Goal: Task Accomplishment & Management: Manage account settings

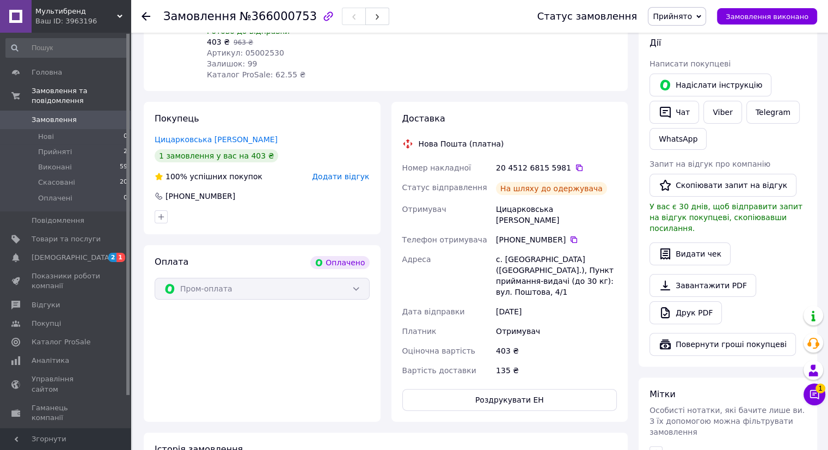
scroll to position [200, 0]
click at [59, 147] on span "Прийняті" at bounding box center [55, 152] width 34 height 10
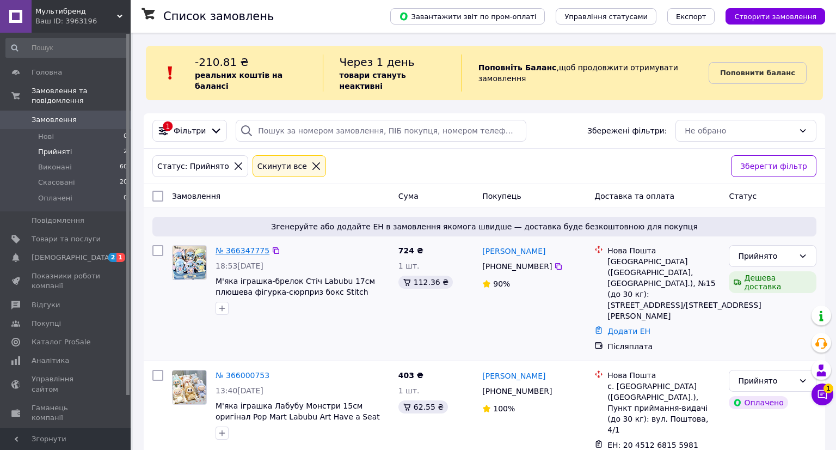
click at [249, 246] on link "№ 366347775" at bounding box center [243, 250] width 54 height 9
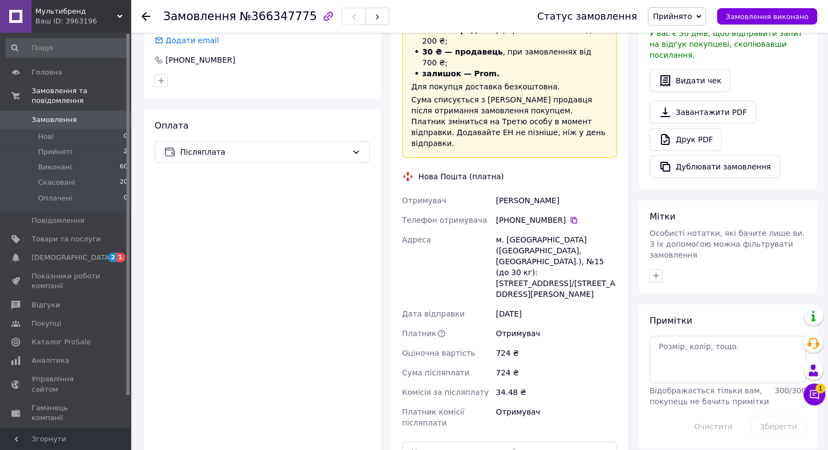
scroll to position [479, 0]
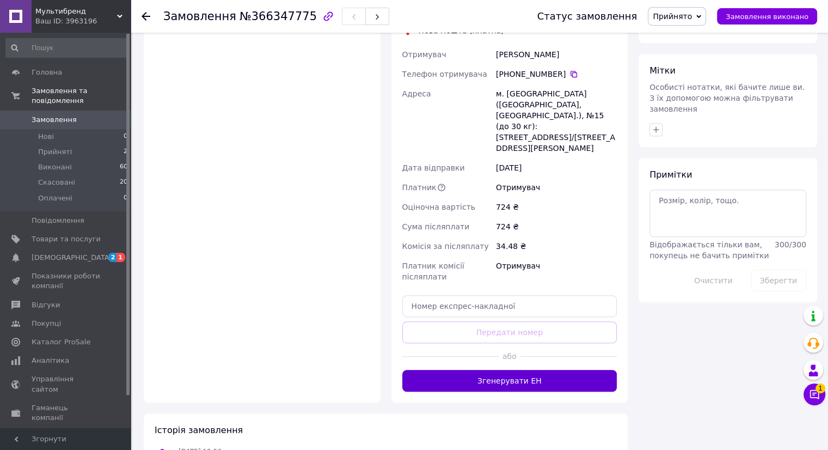
click at [532, 370] on button "Згенерувати ЕН" at bounding box center [509, 381] width 215 height 22
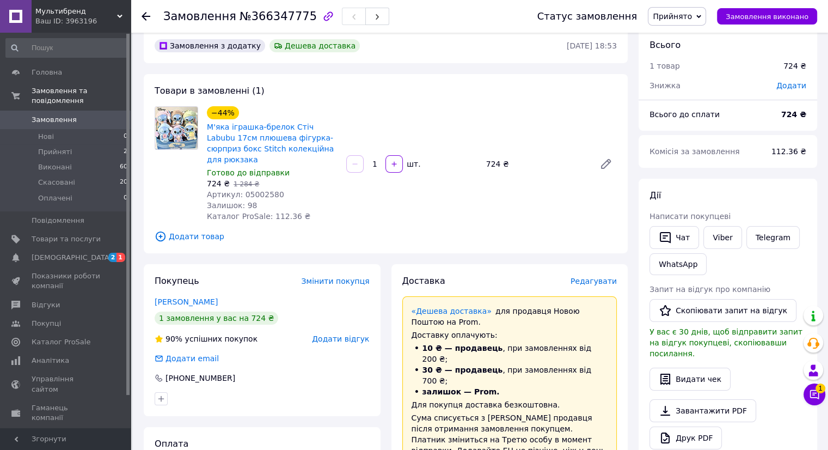
scroll to position [0, 0]
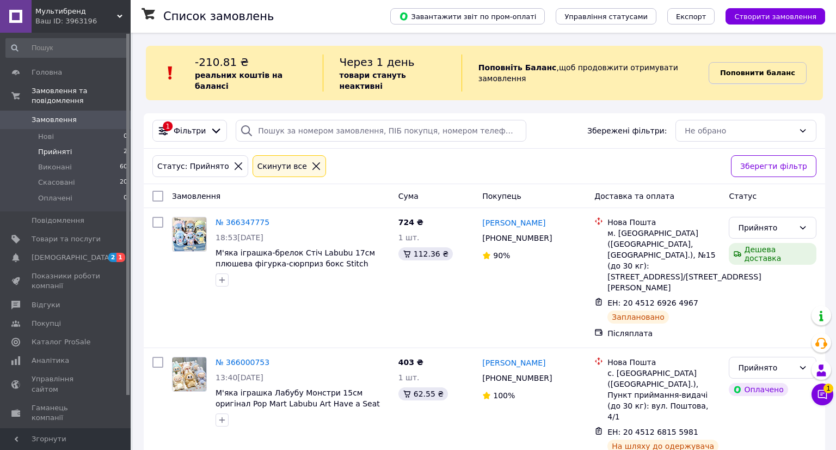
click at [748, 70] on b "Поповнити баланс" at bounding box center [757, 73] width 75 height 8
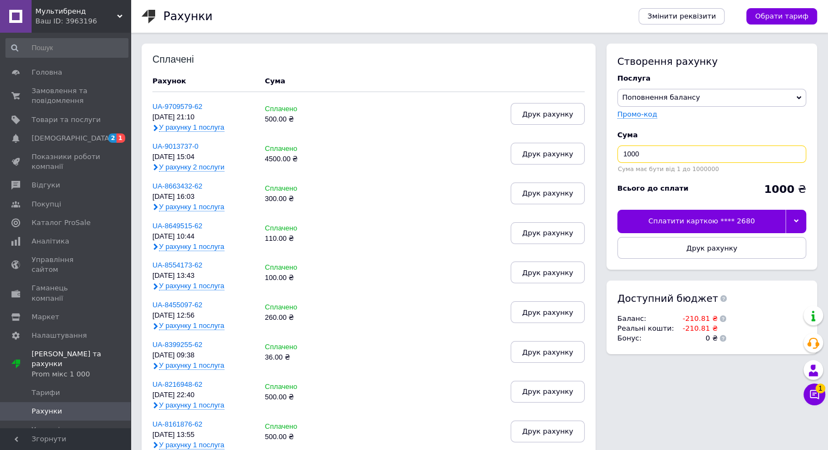
click at [653, 155] on input "1000" at bounding box center [711, 153] width 189 height 17
type input "1"
type input "500"
click at [814, 398] on icon at bounding box center [814, 394] width 11 height 11
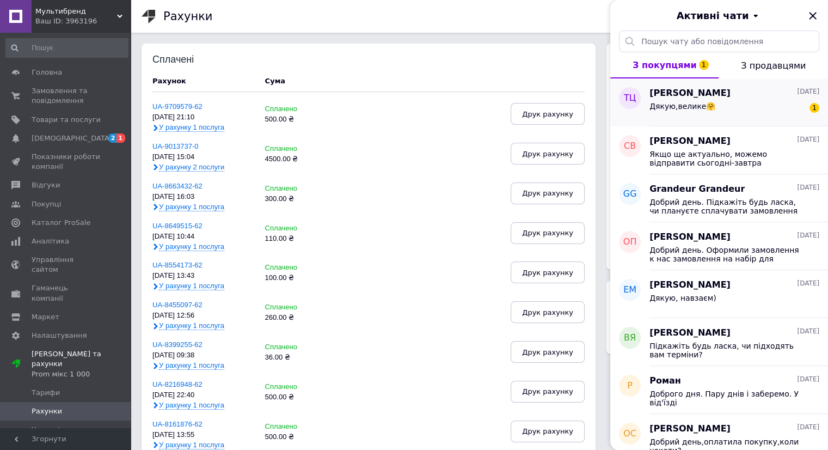
click at [749, 83] on div "[PERSON_NAME] [DATE] Дякую,велике🤗 1" at bounding box center [738, 102] width 179 height 48
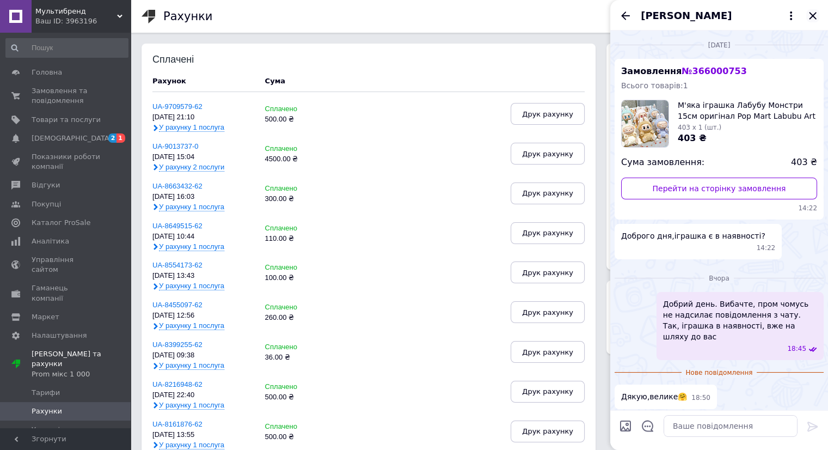
click at [810, 18] on icon "Закрити" at bounding box center [812, 15] width 7 height 7
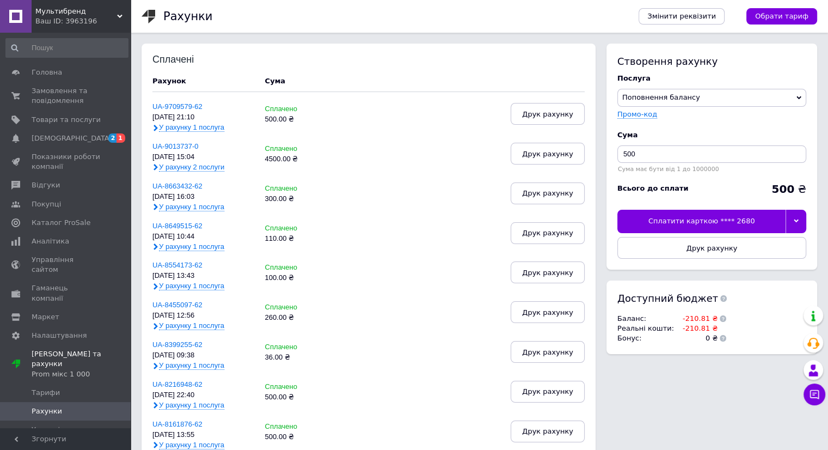
click at [710, 225] on div "Сплатити карткою **** 2680" at bounding box center [701, 221] width 168 height 23
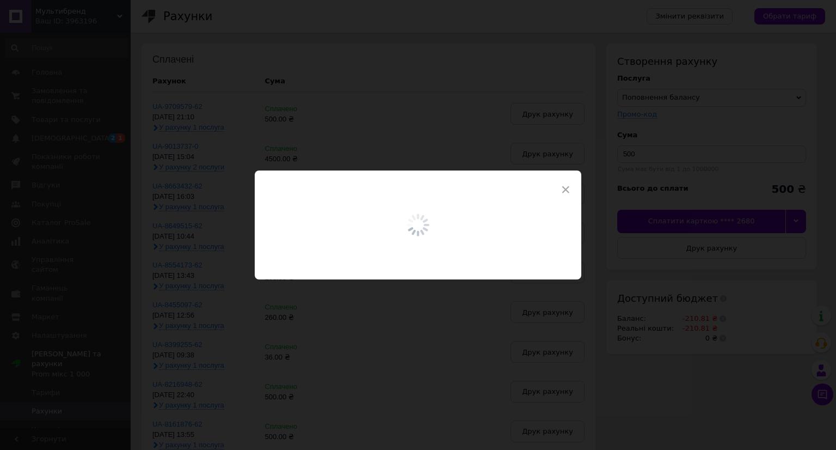
click at [563, 192] on span "×" at bounding box center [566, 189] width 10 height 19
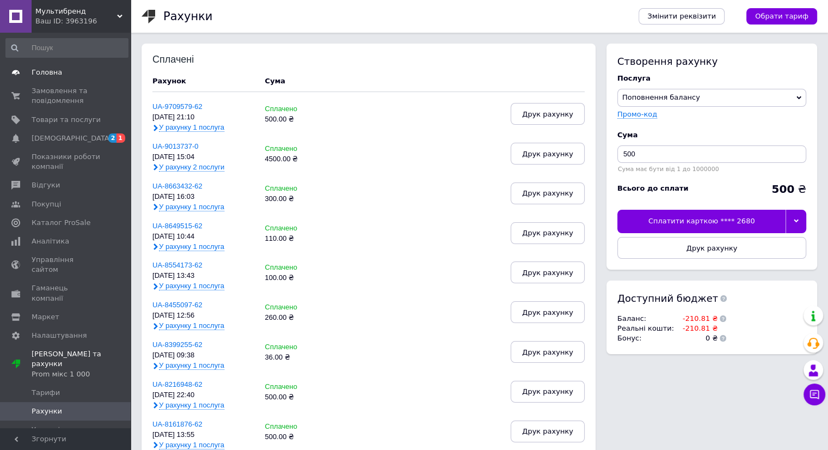
click at [49, 75] on span "Головна" at bounding box center [47, 72] width 30 height 10
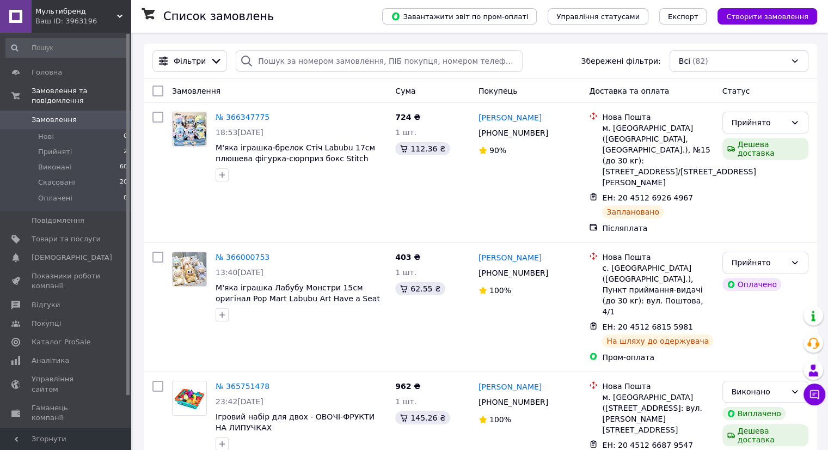
click at [60, 14] on span "Мультибренд" at bounding box center [76, 12] width 82 height 10
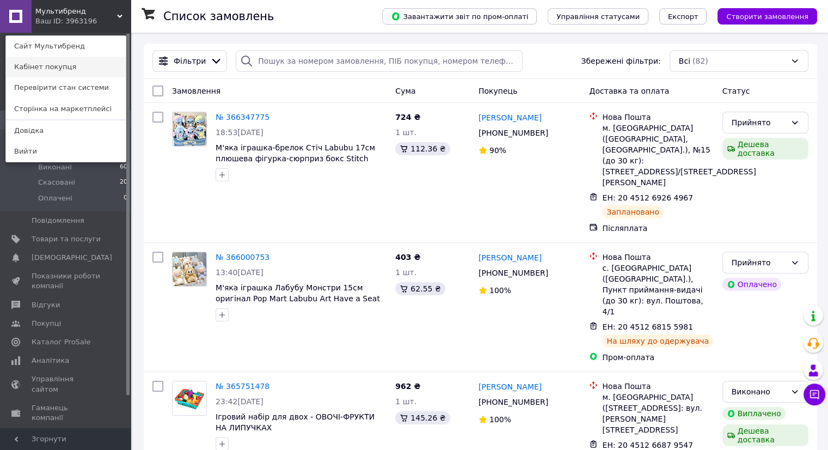
drag, startPoint x: 61, startPoint y: 48, endPoint x: 25, endPoint y: 70, distance: 41.7
